Goal: Transaction & Acquisition: Subscribe to service/newsletter

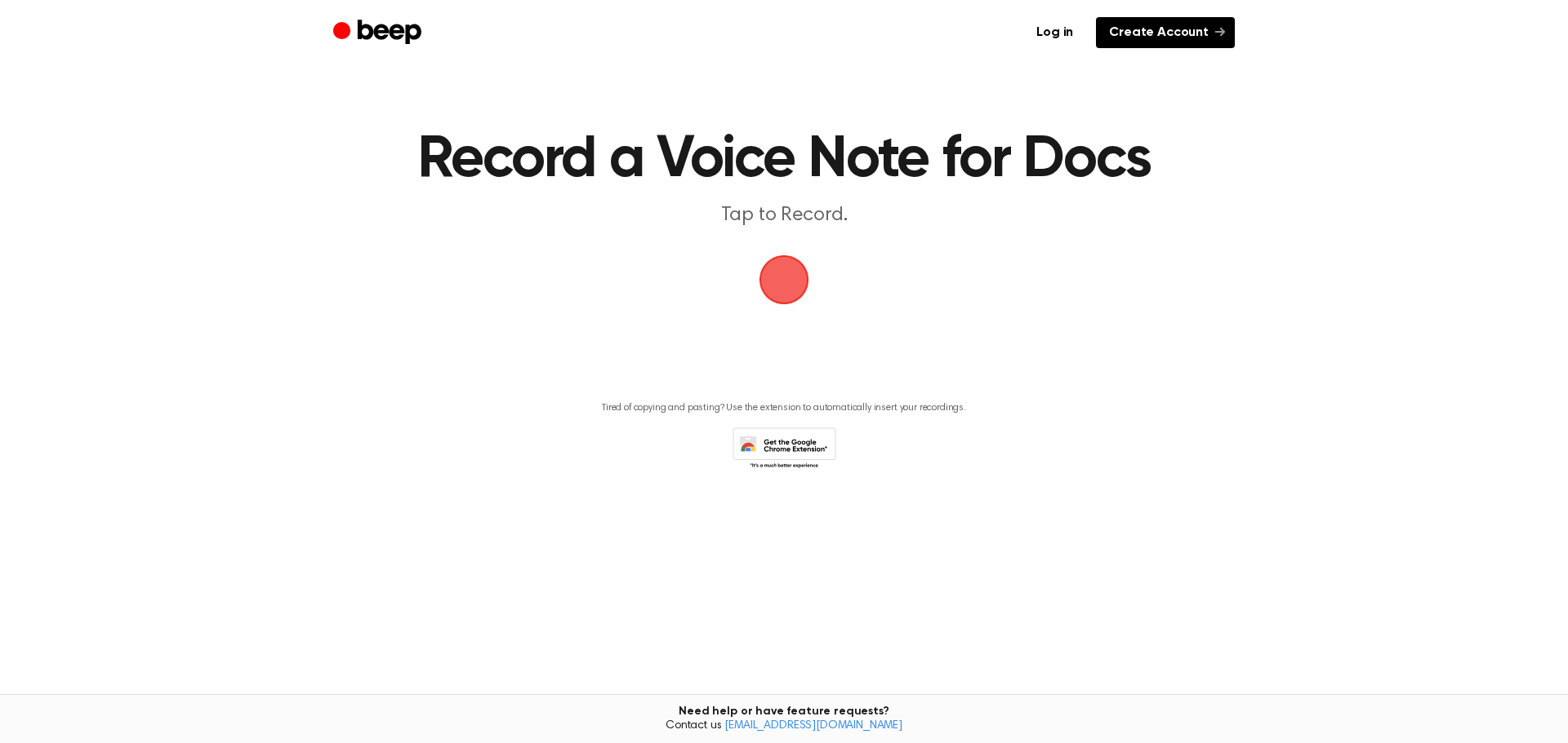
click at [1208, 36] on link "Create Account" at bounding box center [1166, 32] width 139 height 31
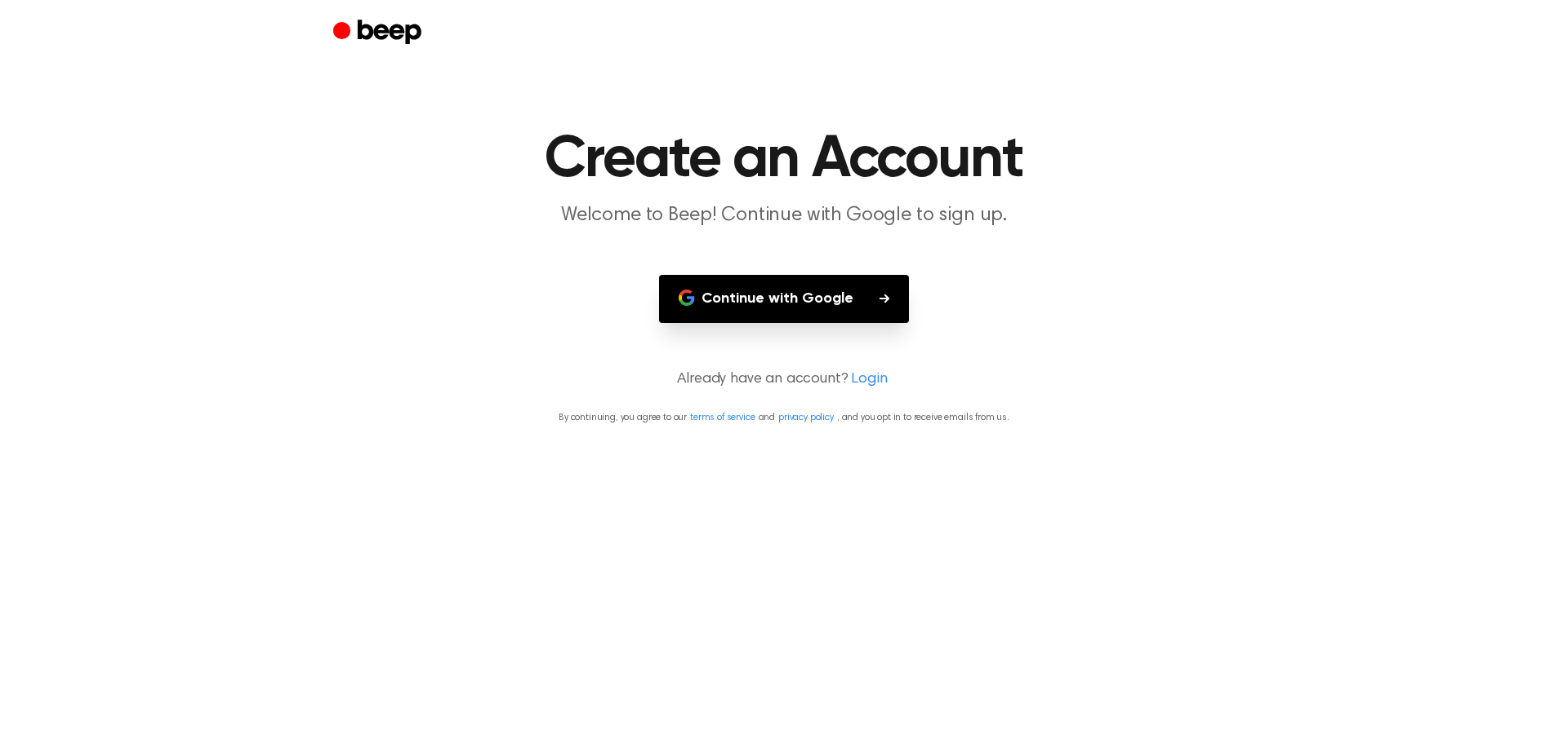
click at [773, 306] on button "Continue with Google" at bounding box center [784, 299] width 250 height 48
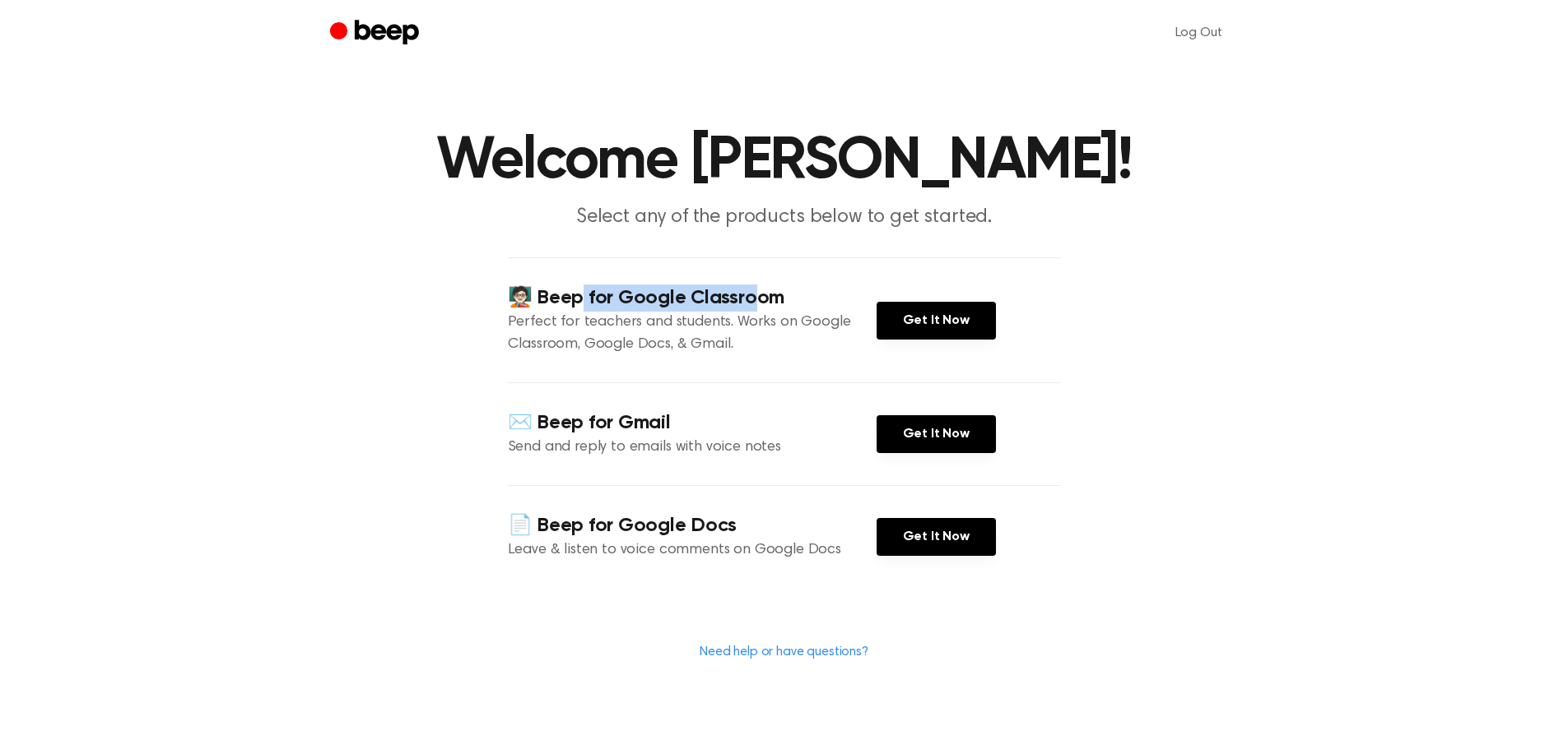
drag, startPoint x: 581, startPoint y: 306, endPoint x: 758, endPoint y: 302, distance: 177.0
click at [758, 302] on h4 "🧑🏻‍🏫 Beep for Google Classroom" at bounding box center [692, 298] width 369 height 27
drag, startPoint x: 524, startPoint y: 344, endPoint x: 703, endPoint y: 344, distance: 179.0
click at [703, 344] on p "Perfect for teachers and students. Works on Google Classroom, Google Docs, & Gm…" at bounding box center [692, 335] width 369 height 45
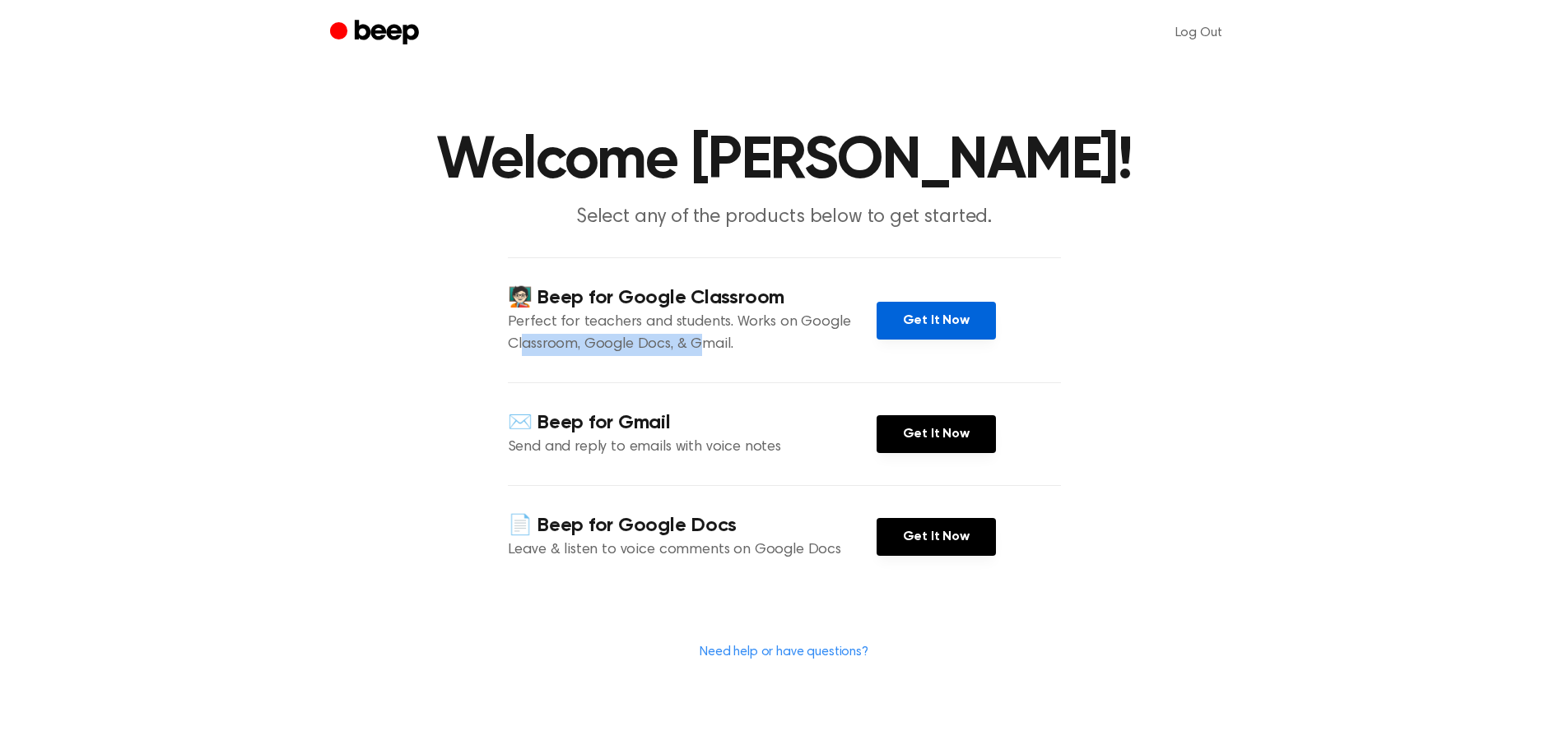
click at [903, 333] on link "Get It Now" at bounding box center [936, 321] width 119 height 38
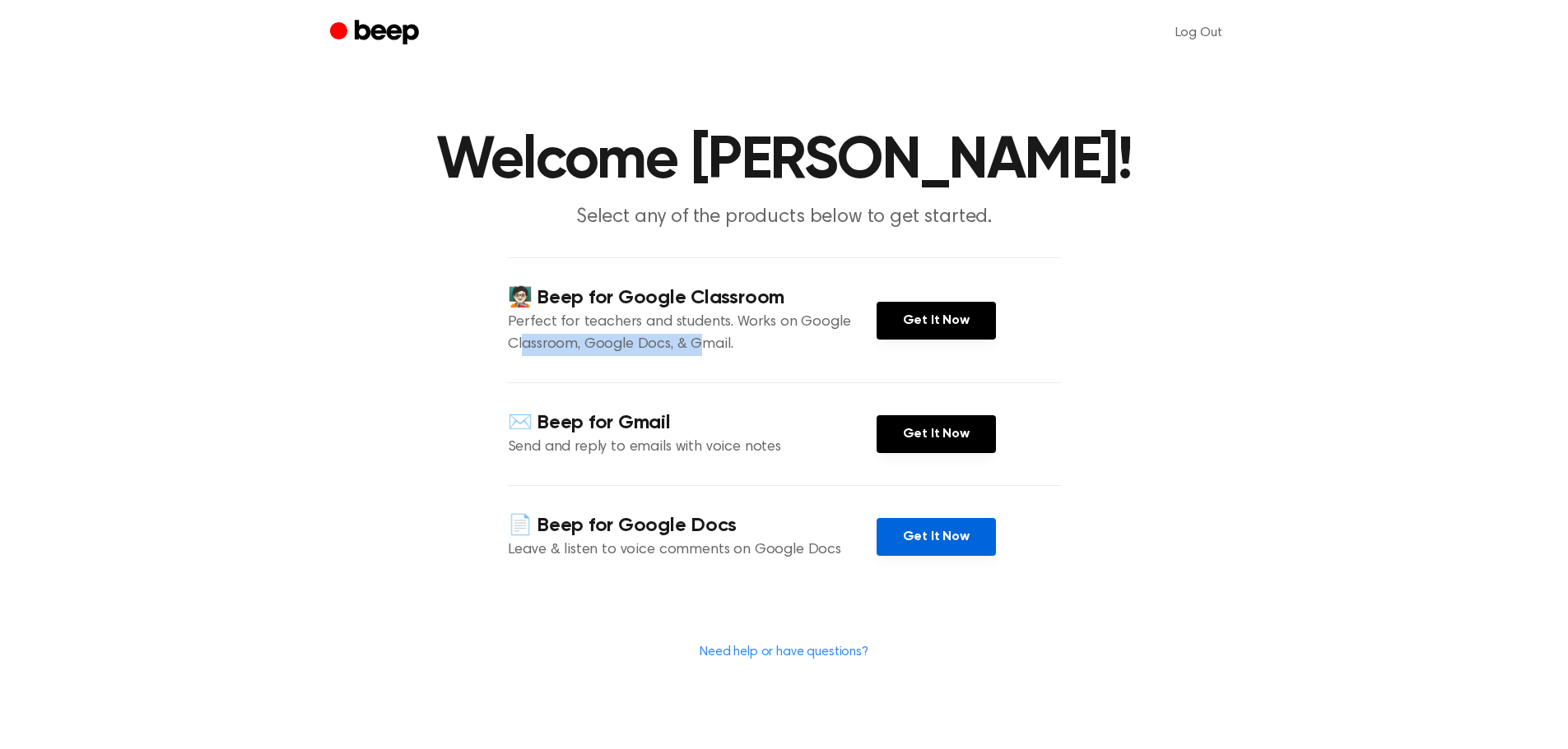
click at [908, 541] on link "Get It Now" at bounding box center [936, 537] width 119 height 38
